Goal: Check status: Check status

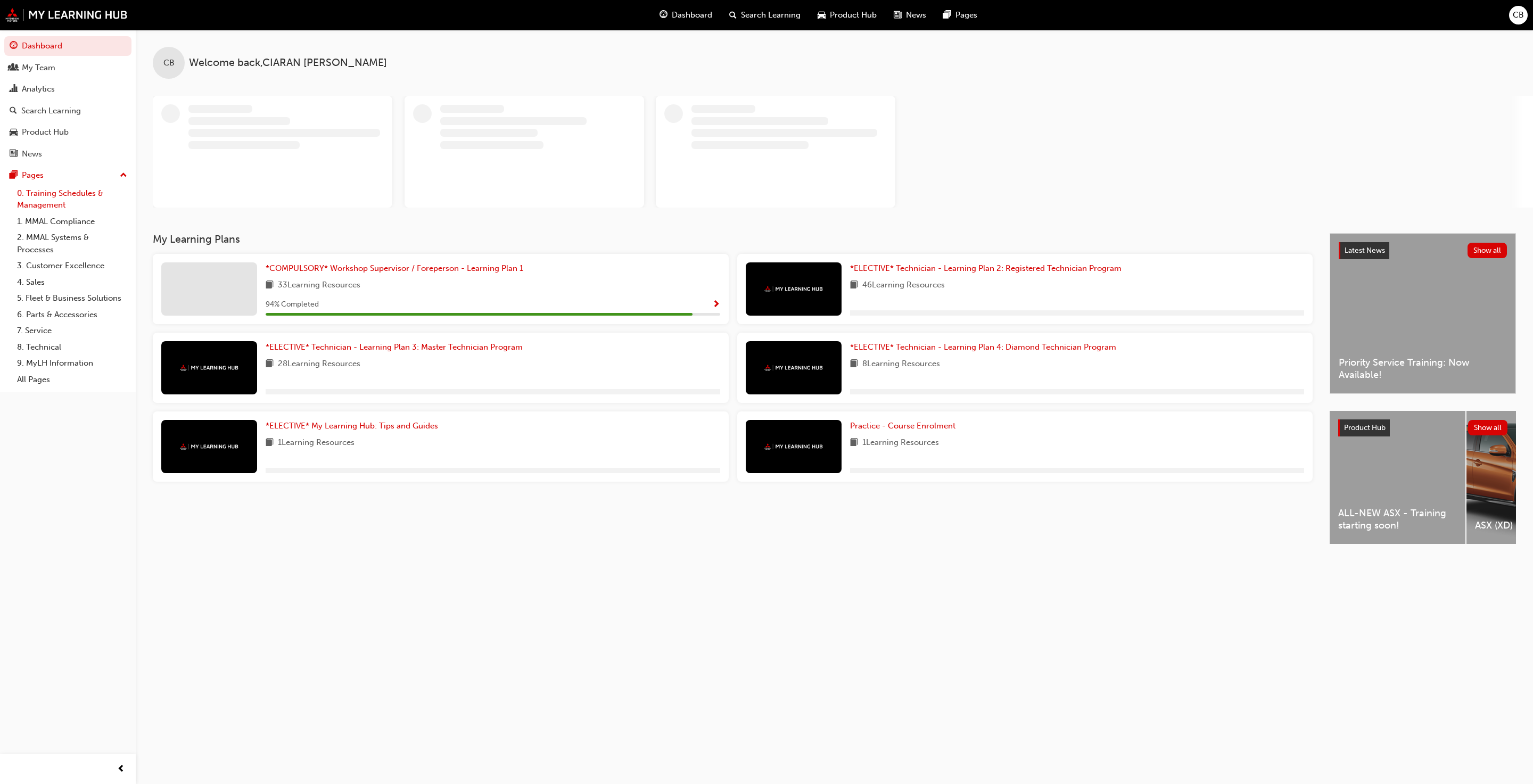
click at [78, 200] on link "0. Training Schedules & Management" at bounding box center [72, 199] width 119 height 28
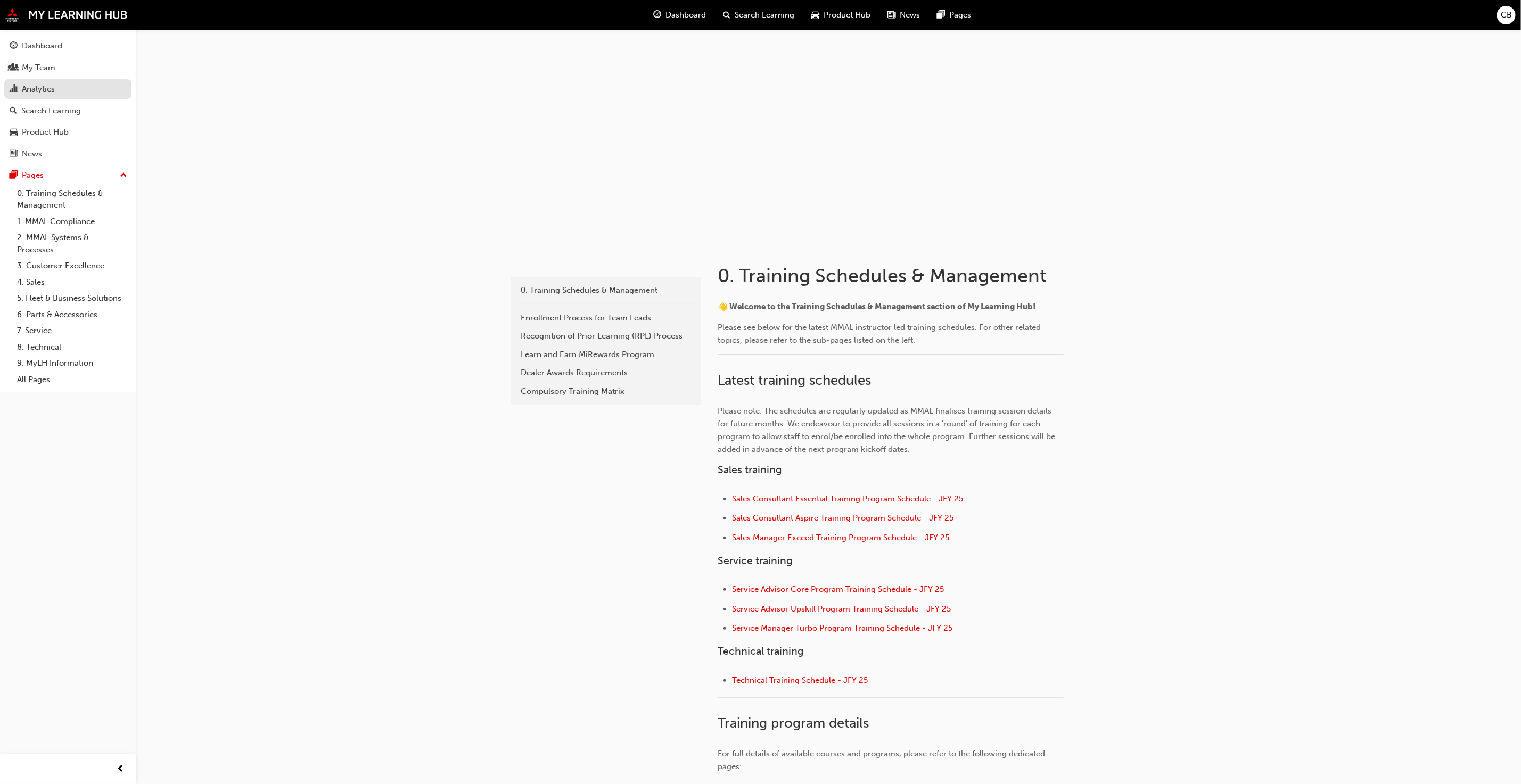
click at [18, 80] on link "Analytics" at bounding box center [67, 89] width 127 height 20
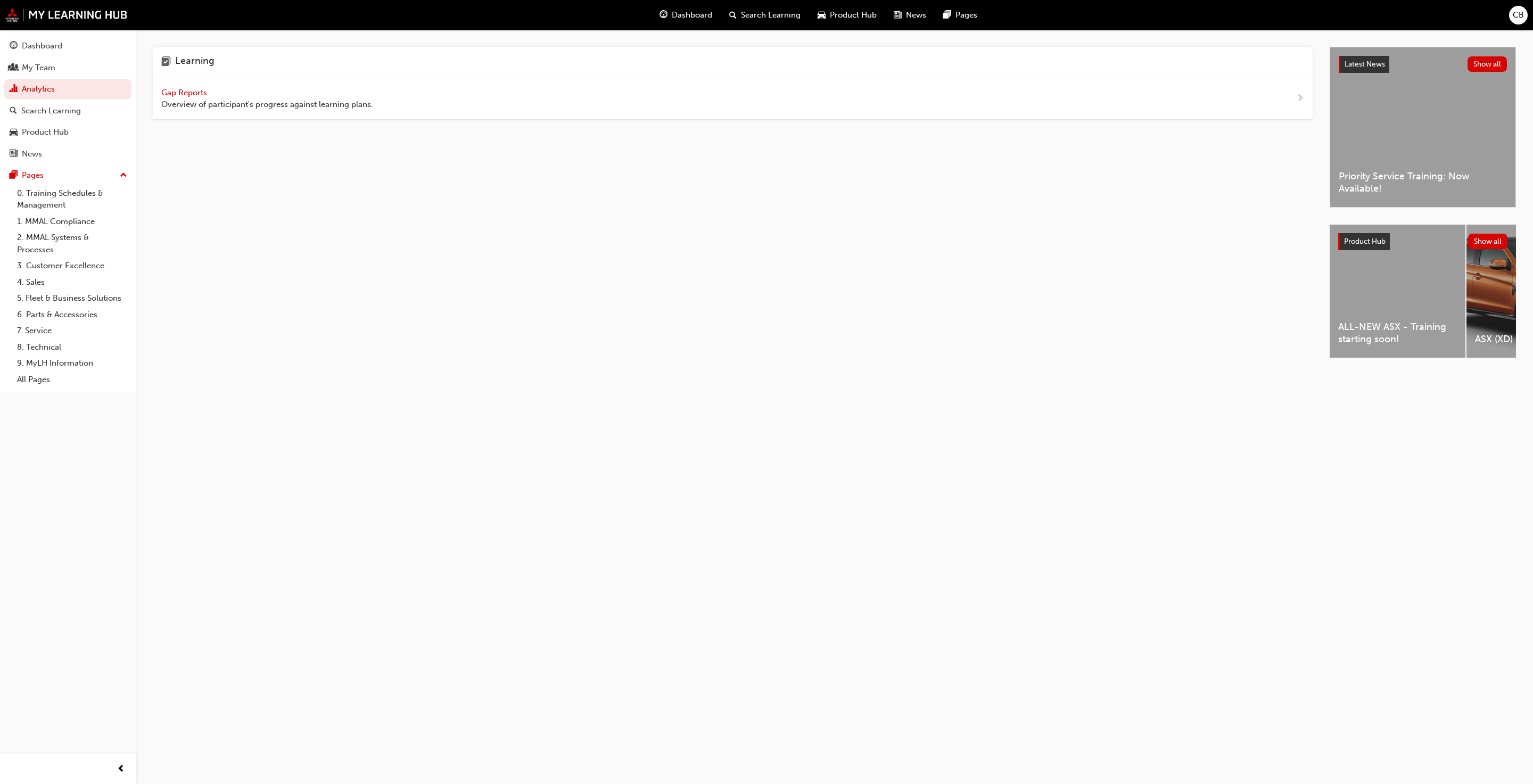
click at [170, 82] on div "Gap Reports Overview of participant's progress against learning plans." at bounding box center [732, 99] width 1160 height 42
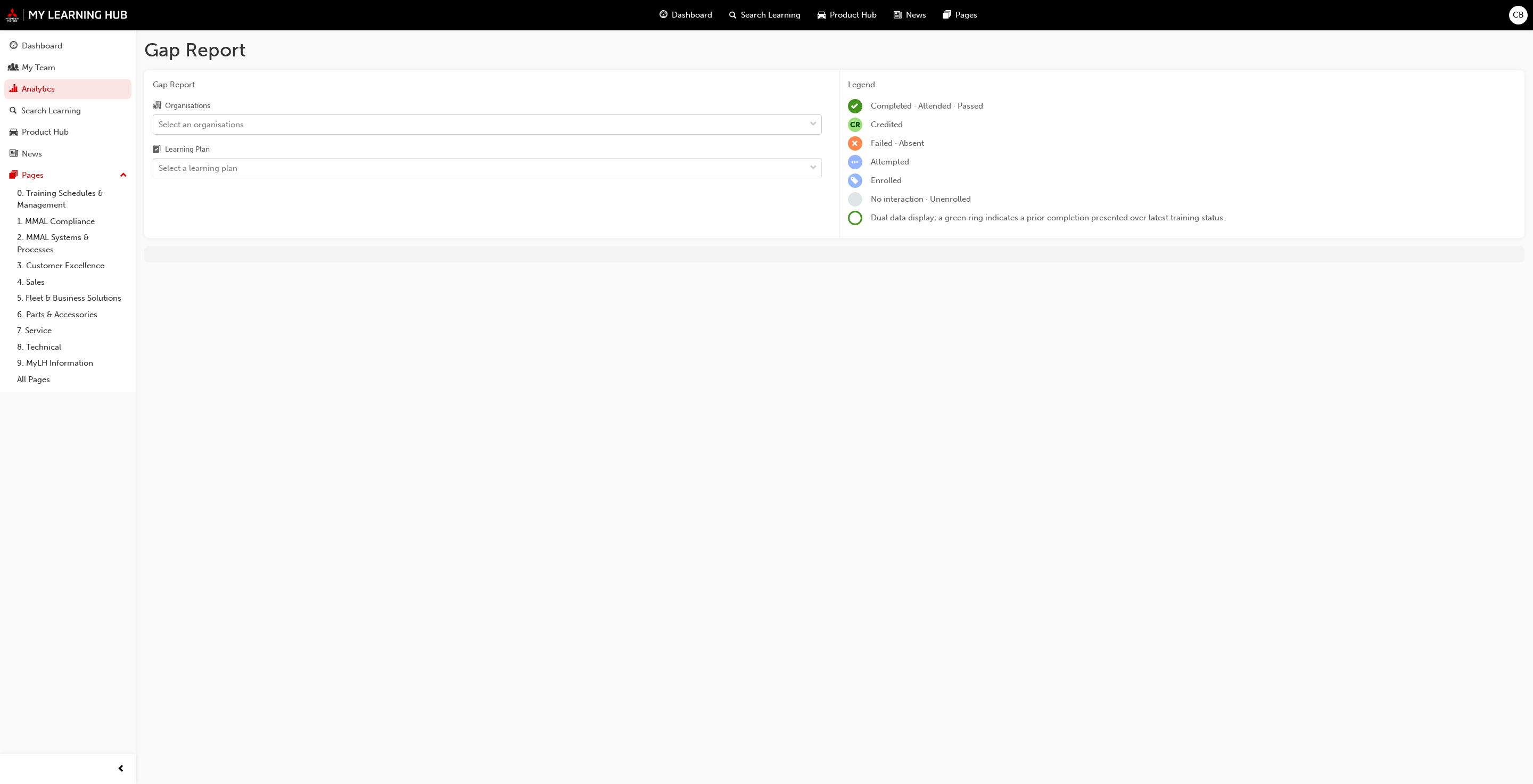
click at [791, 118] on div "Select an organisations" at bounding box center [479, 124] width 652 height 18
click at [159, 119] on input "Organisations Select an organisations" at bounding box center [159, 123] width 1 height 9
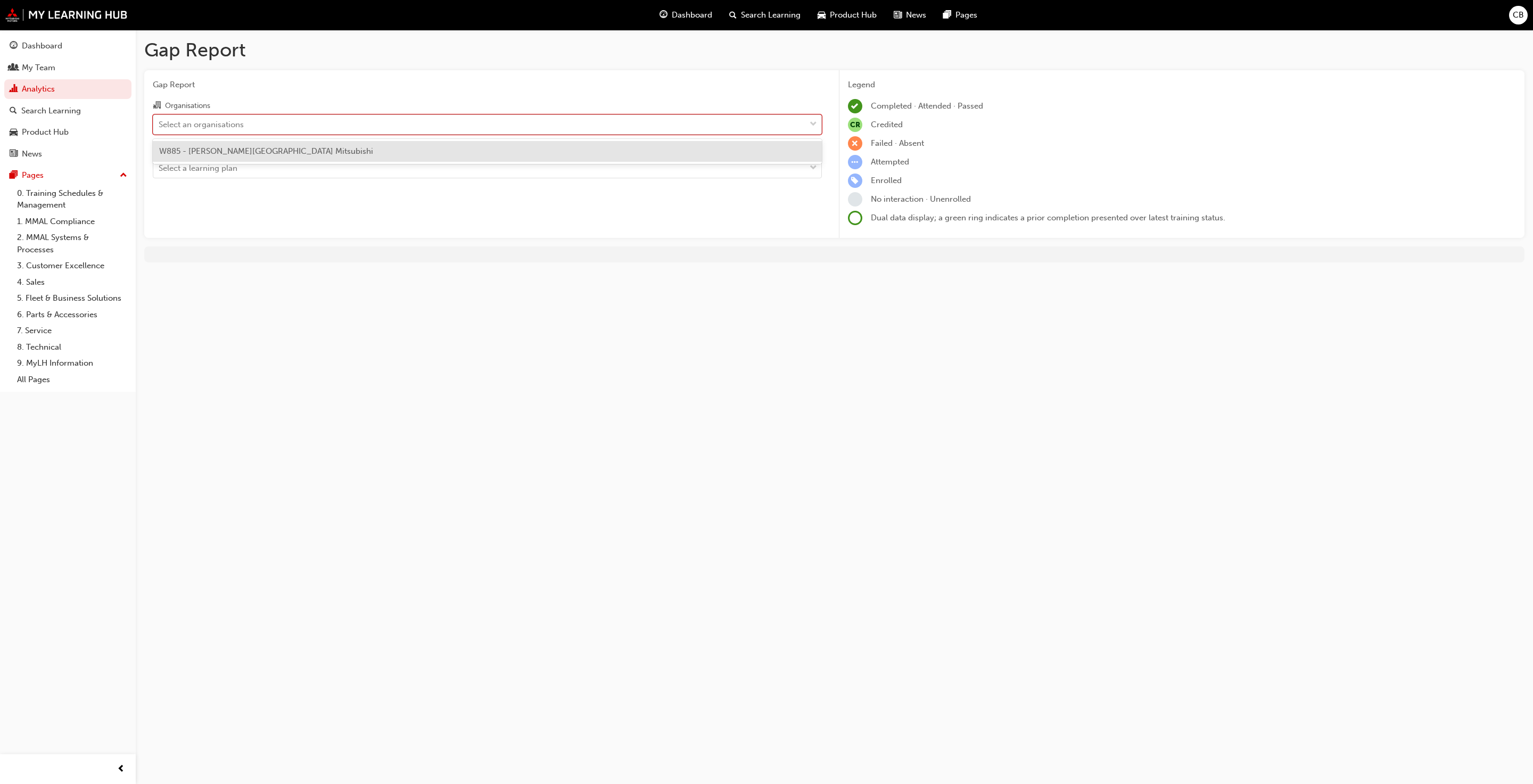
click at [805, 119] on div "Select an organisations" at bounding box center [479, 124] width 652 height 18
click at [159, 119] on input "Organisations option W885 - [PERSON_NAME][GEOGRAPHIC_DATA] Mitsubishi focused, …" at bounding box center [159, 123] width 1 height 9
click at [807, 123] on div at bounding box center [813, 125] width 16 height 19
click at [159, 123] on input "Organisations option W885 - [PERSON_NAME][GEOGRAPHIC_DATA] Mitsubishi focused, …" at bounding box center [159, 123] width 1 height 9
click at [811, 123] on span "down-icon" at bounding box center [813, 125] width 7 height 14
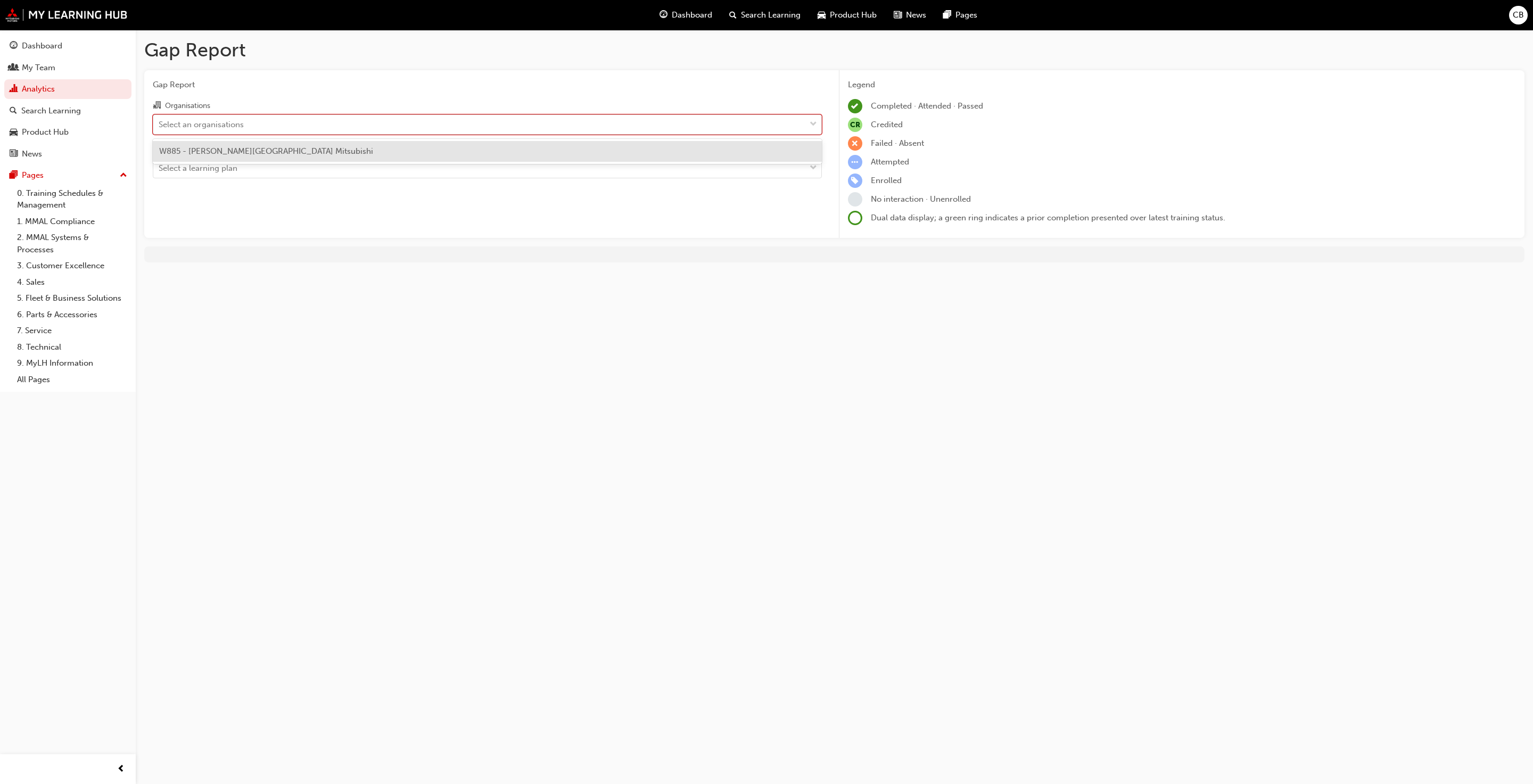
click at [159, 123] on input "Organisations option W885 - [PERSON_NAME][GEOGRAPHIC_DATA] Mitsubishi focused, …" at bounding box center [159, 123] width 1 height 9
click at [811, 123] on span "down-icon" at bounding box center [813, 125] width 7 height 14
click at [159, 123] on input "Organisations 0 results available. Select is focused ,type to refine list, pres…" at bounding box center [159, 123] width 1 height 9
drag, startPoint x: 796, startPoint y: 130, endPoint x: 787, endPoint y: 144, distance: 16.6
click at [792, 138] on div "Organisations option W885 - [PERSON_NAME][GEOGRAPHIC_DATA] Mitsubishi focused, …" at bounding box center [487, 138] width 669 height 79
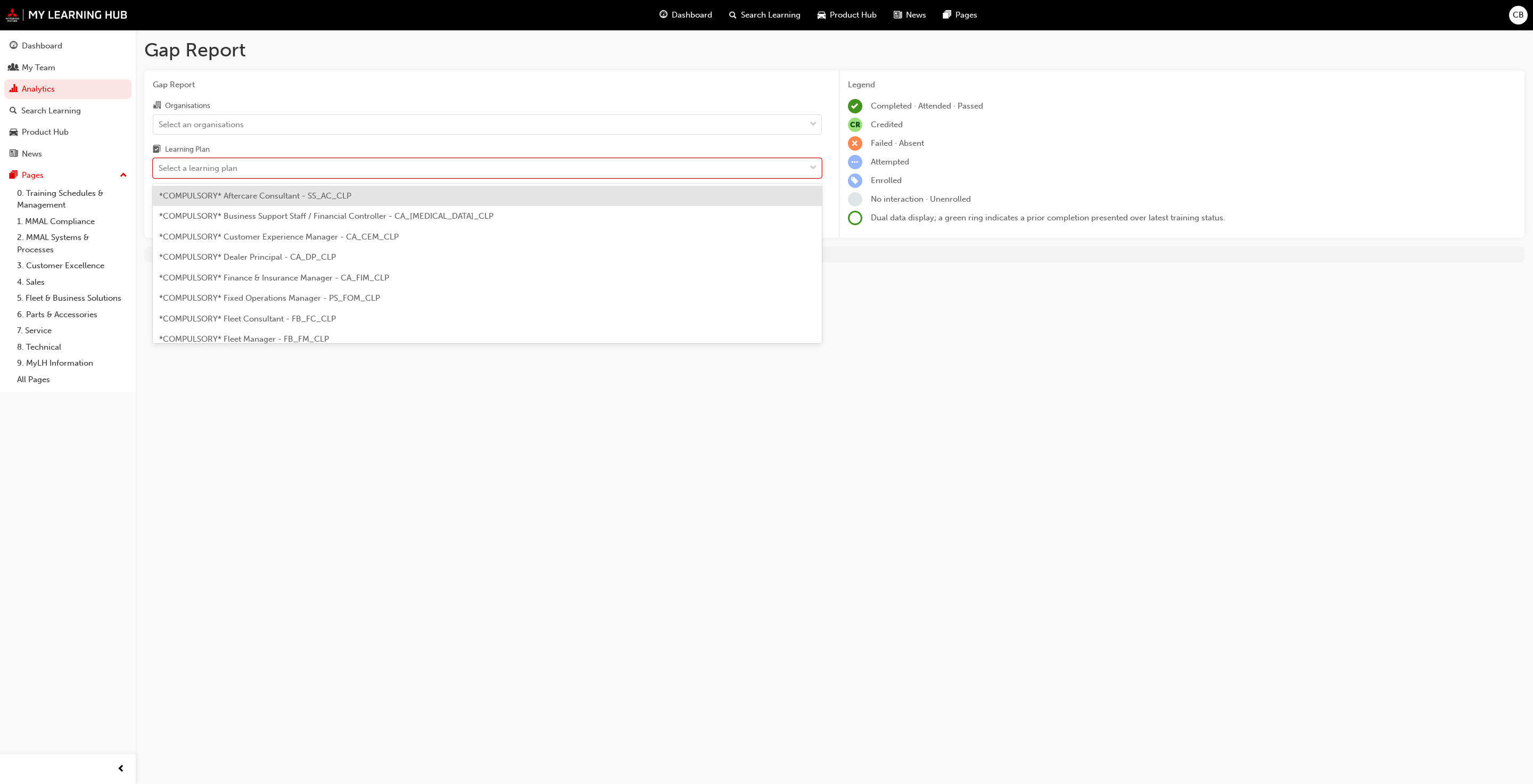
click at [763, 165] on div "Select a learning plan" at bounding box center [479, 168] width 652 height 18
click at [159, 165] on input "Learning Plan option *COMPULSORY* Aftercare Consultant - SS_AC_CLP focused, 1 o…" at bounding box center [159, 168] width 1 height 9
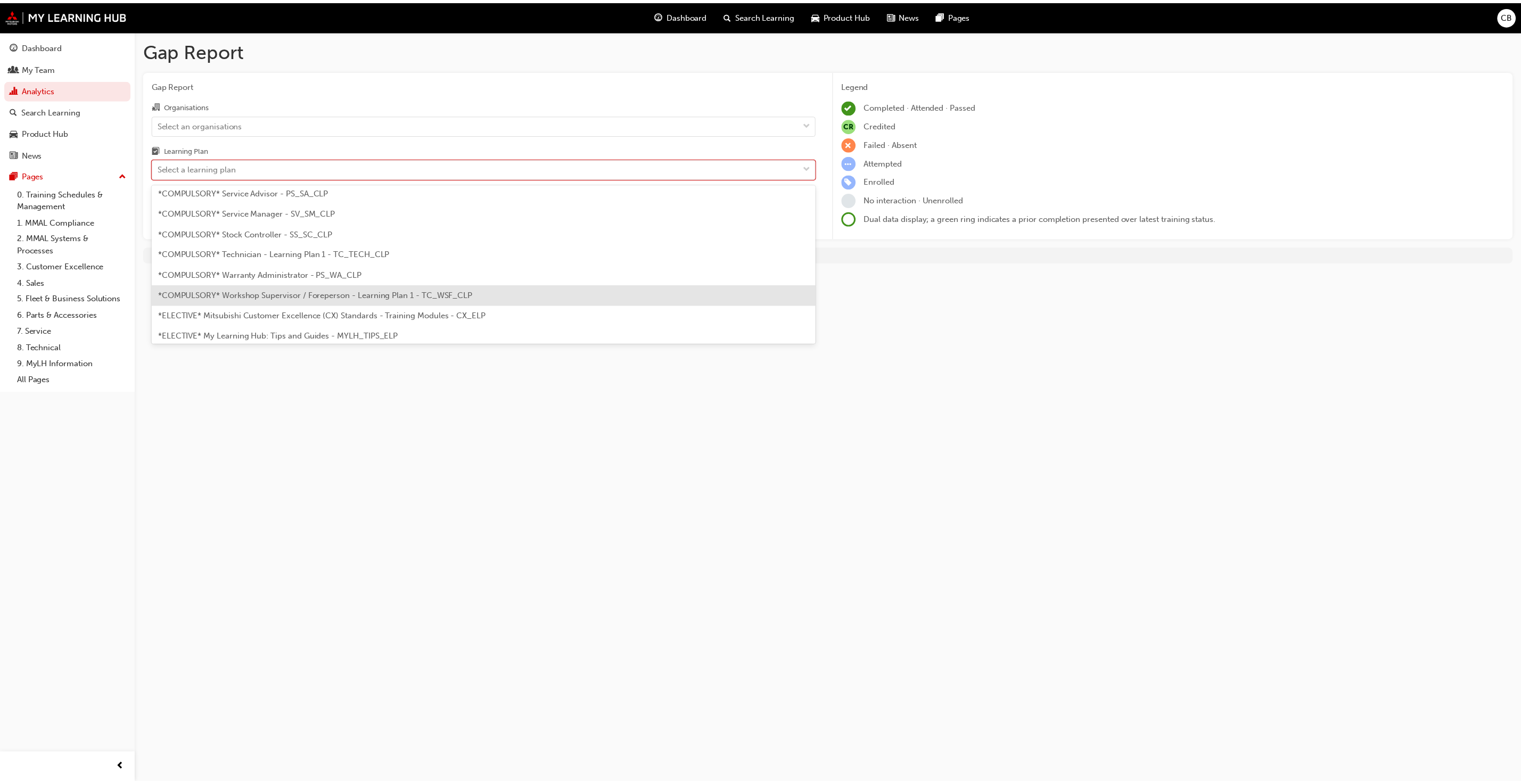
scroll to position [399, 0]
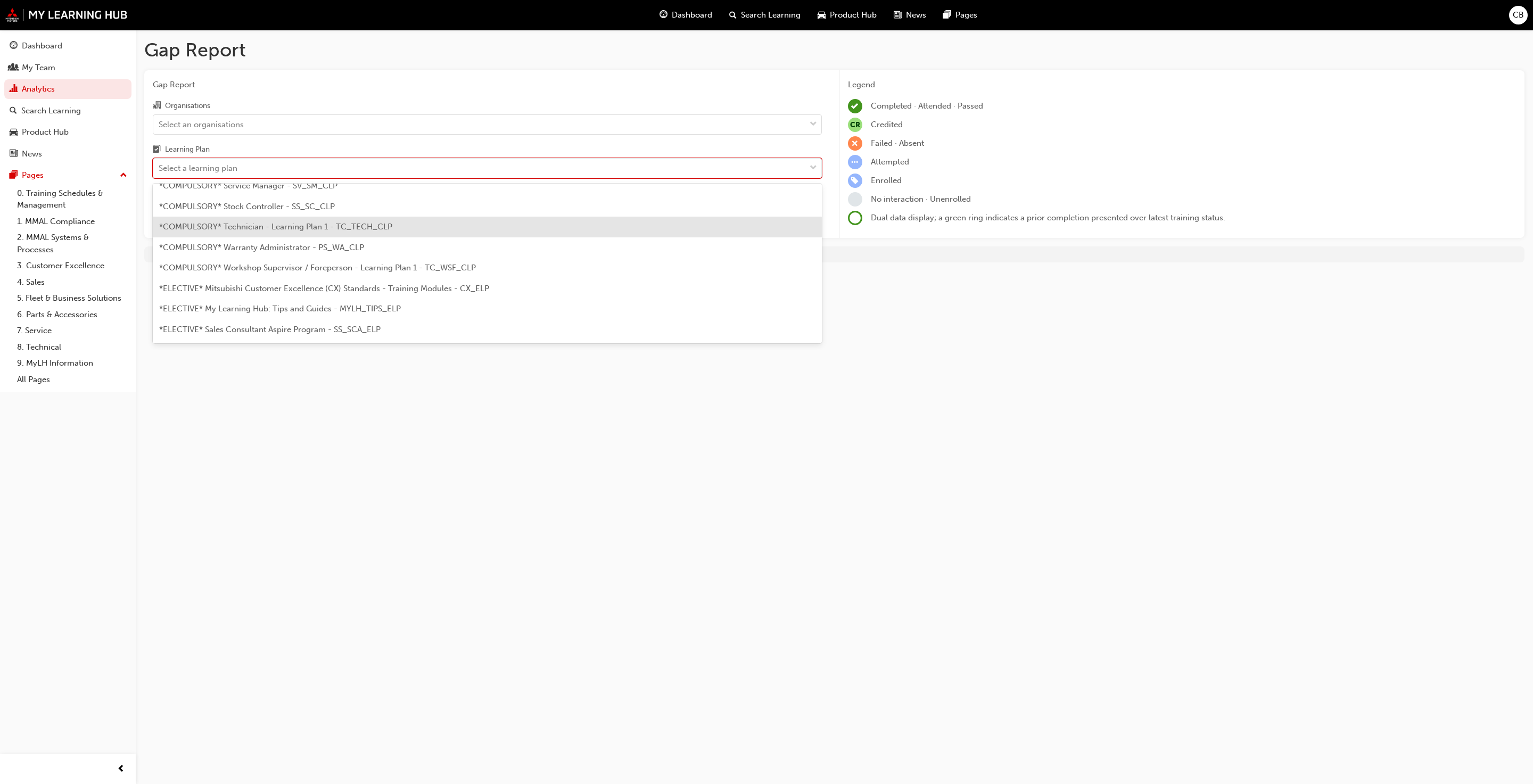
click at [367, 222] on span "*COMPULSORY* Technician - Learning Plan 1 - TC_TECH_CLP" at bounding box center [276, 227] width 233 height 10
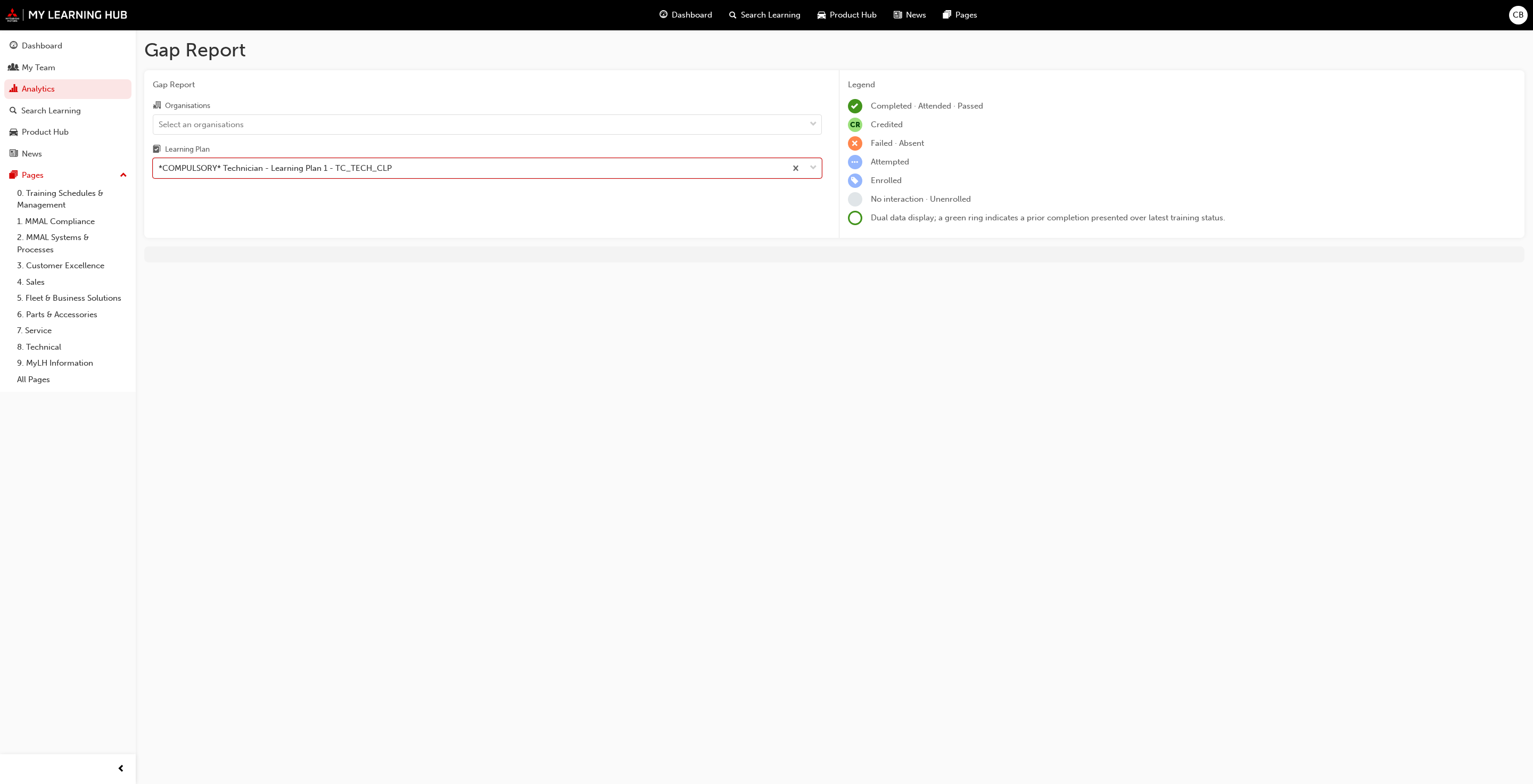
click at [512, 136] on div "Organisations Select an organisations Learning Plan option *COMPULSORY* Technic…" at bounding box center [487, 138] width 669 height 79
click at [517, 128] on div "Select an organisations" at bounding box center [479, 124] width 652 height 18
click at [159, 128] on input "Organisations Select an organisations" at bounding box center [159, 123] width 1 height 9
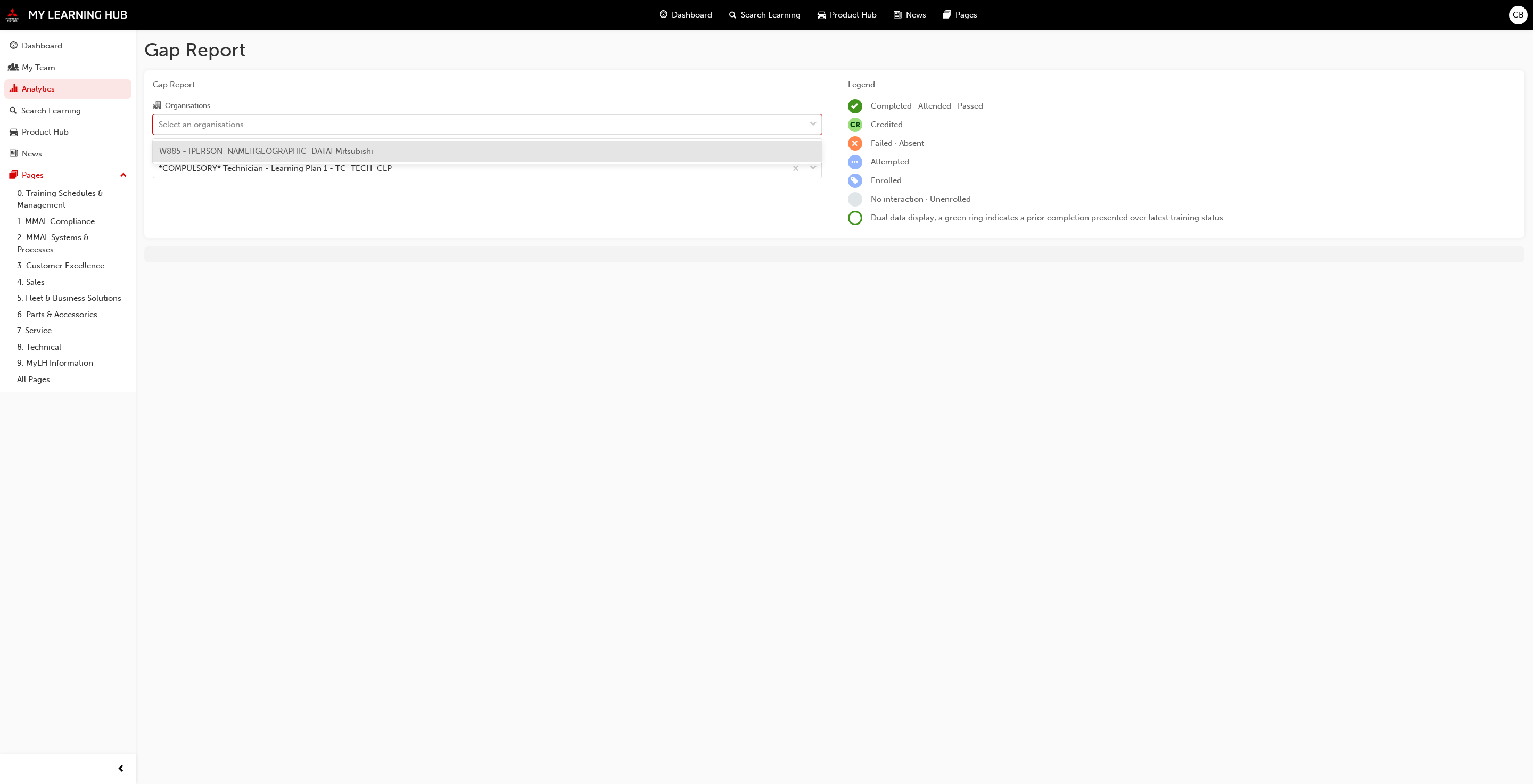
click at [501, 148] on div "W885 - [PERSON_NAME][GEOGRAPHIC_DATA] Mitsubishi" at bounding box center [487, 151] width 669 height 20
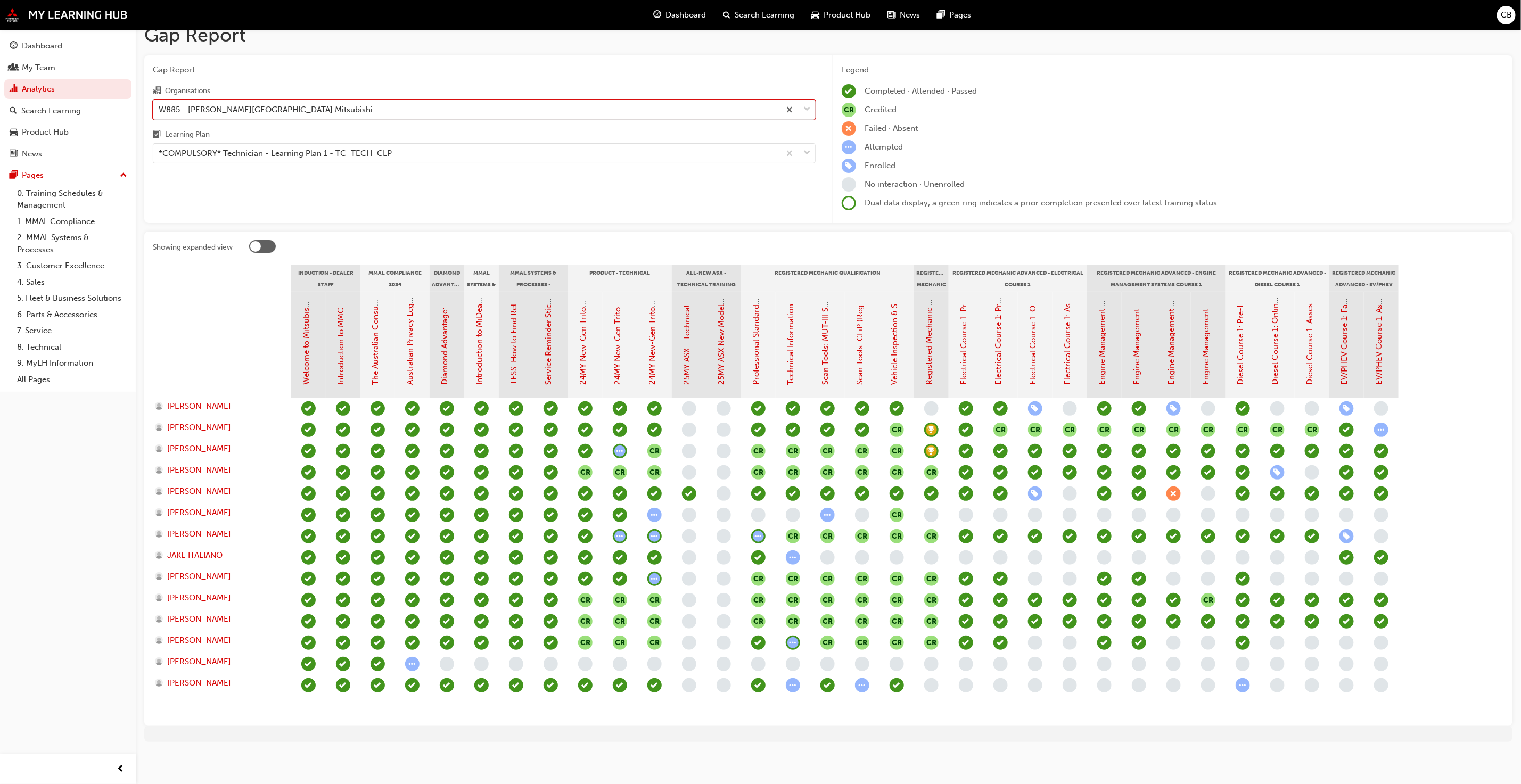
scroll to position [16, 0]
